Goal: Task Accomplishment & Management: Use online tool/utility

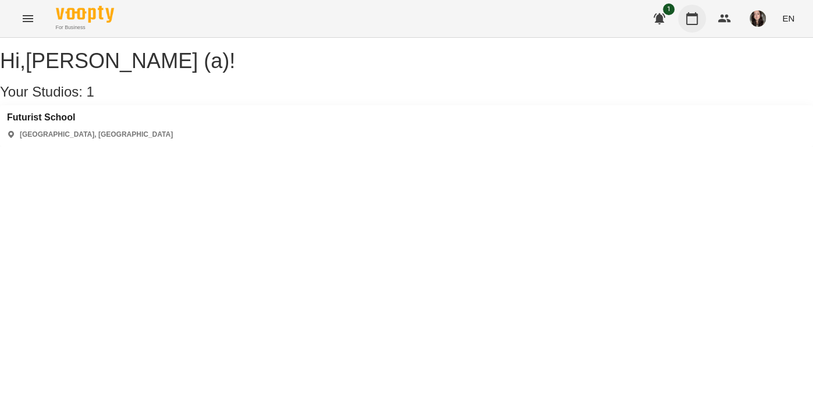
click at [704, 12] on button "button" at bounding box center [692, 19] width 28 height 28
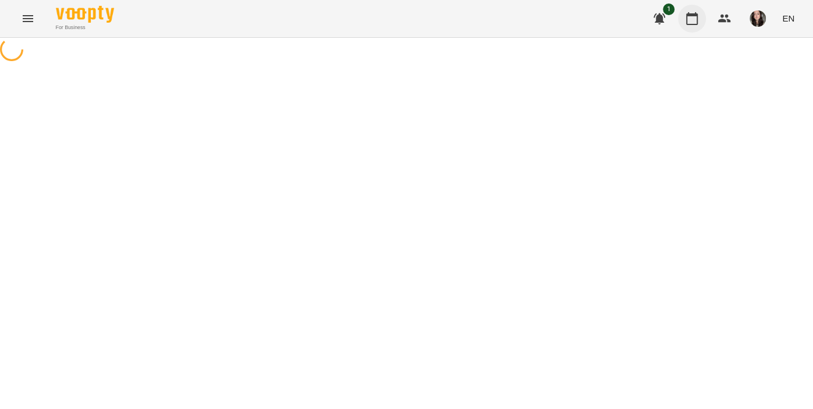
click at [704, 12] on button "button" at bounding box center [692, 19] width 28 height 28
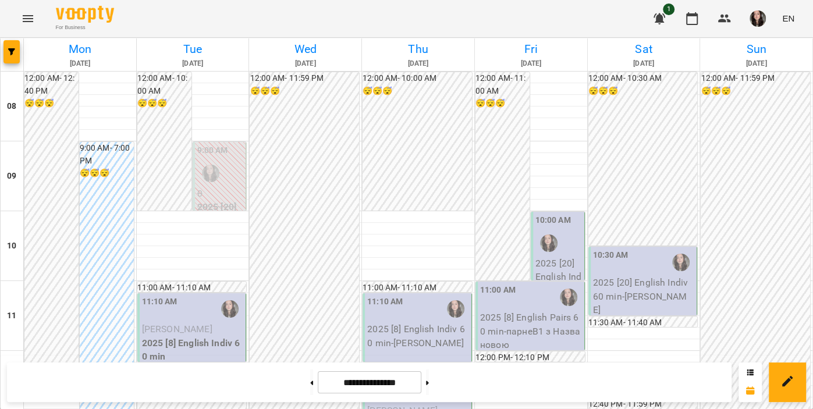
scroll to position [136, 0]
click at [201, 296] on div "11:10 AM" at bounding box center [193, 309] width 102 height 27
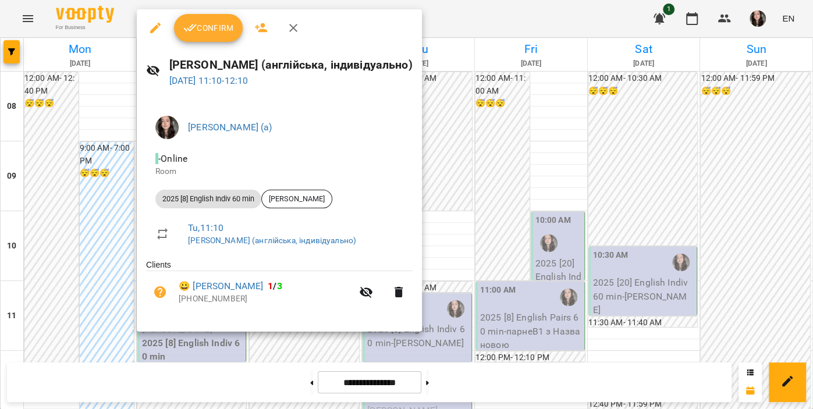
click at [408, 3] on div at bounding box center [406, 204] width 813 height 409
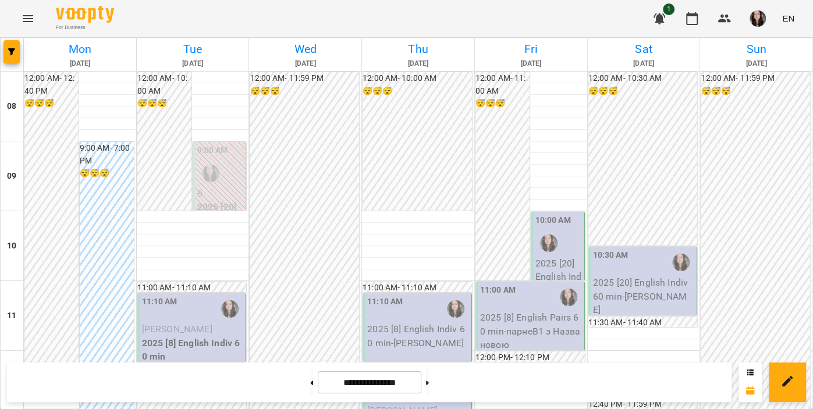
scroll to position [0, 0]
click at [182, 326] on span "[PERSON_NAME]" at bounding box center [177, 329] width 70 height 11
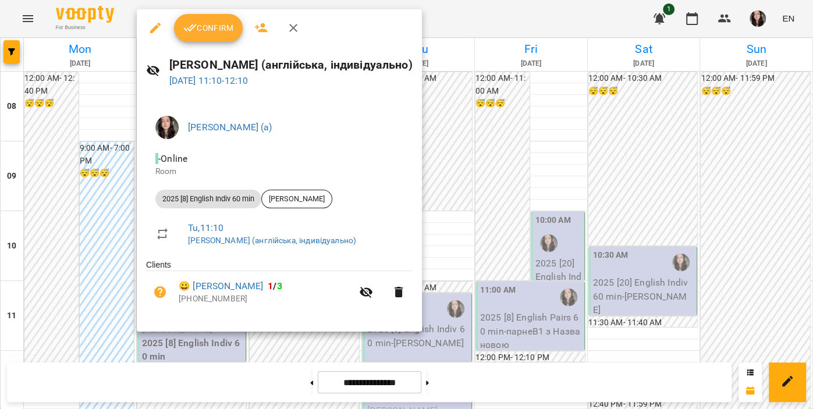
click at [210, 25] on span "Confirm" at bounding box center [208, 28] width 50 height 14
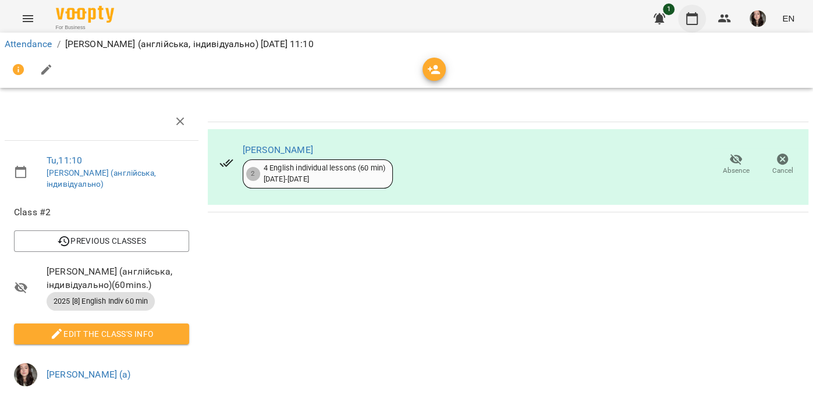
click at [700, 23] on button "button" at bounding box center [692, 19] width 28 height 28
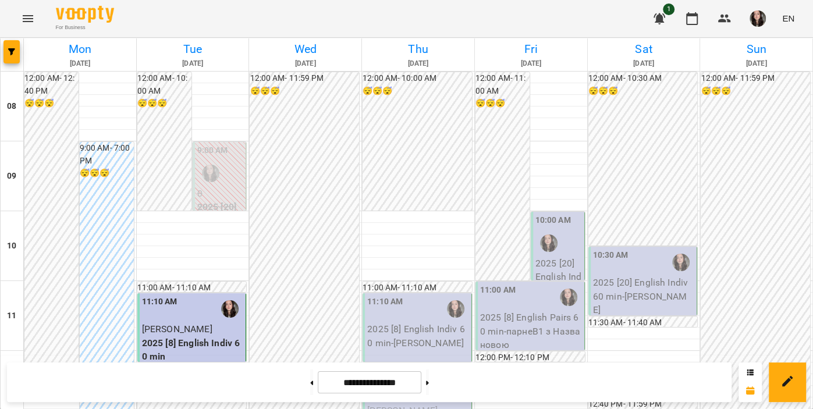
scroll to position [762, 0]
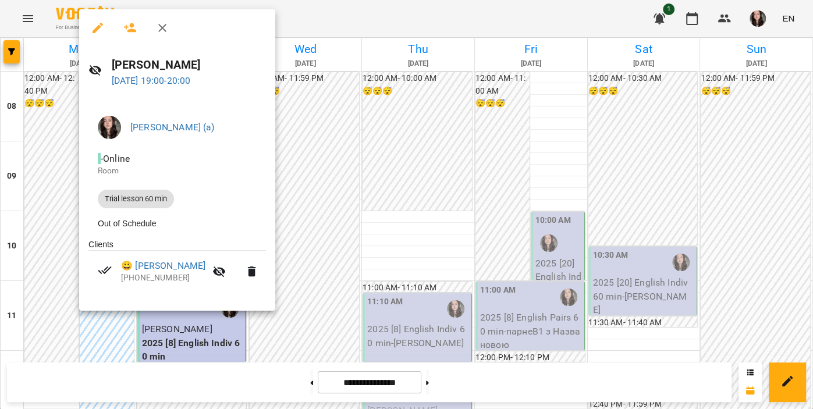
click at [395, 6] on div at bounding box center [406, 204] width 813 height 409
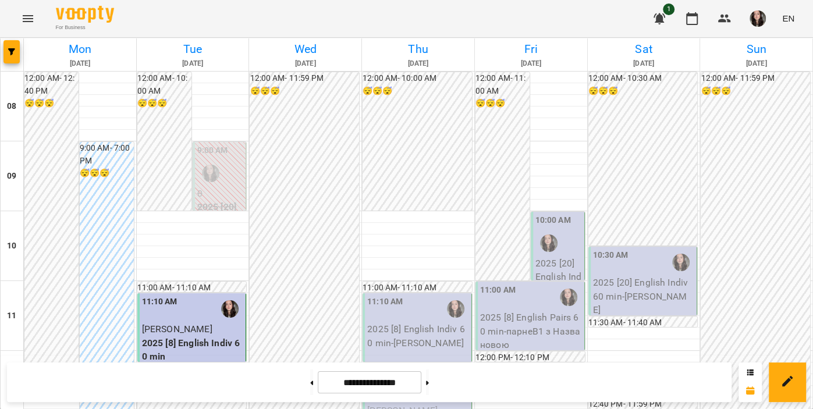
scroll to position [718, 0]
